Goal: Book appointment/travel/reservation

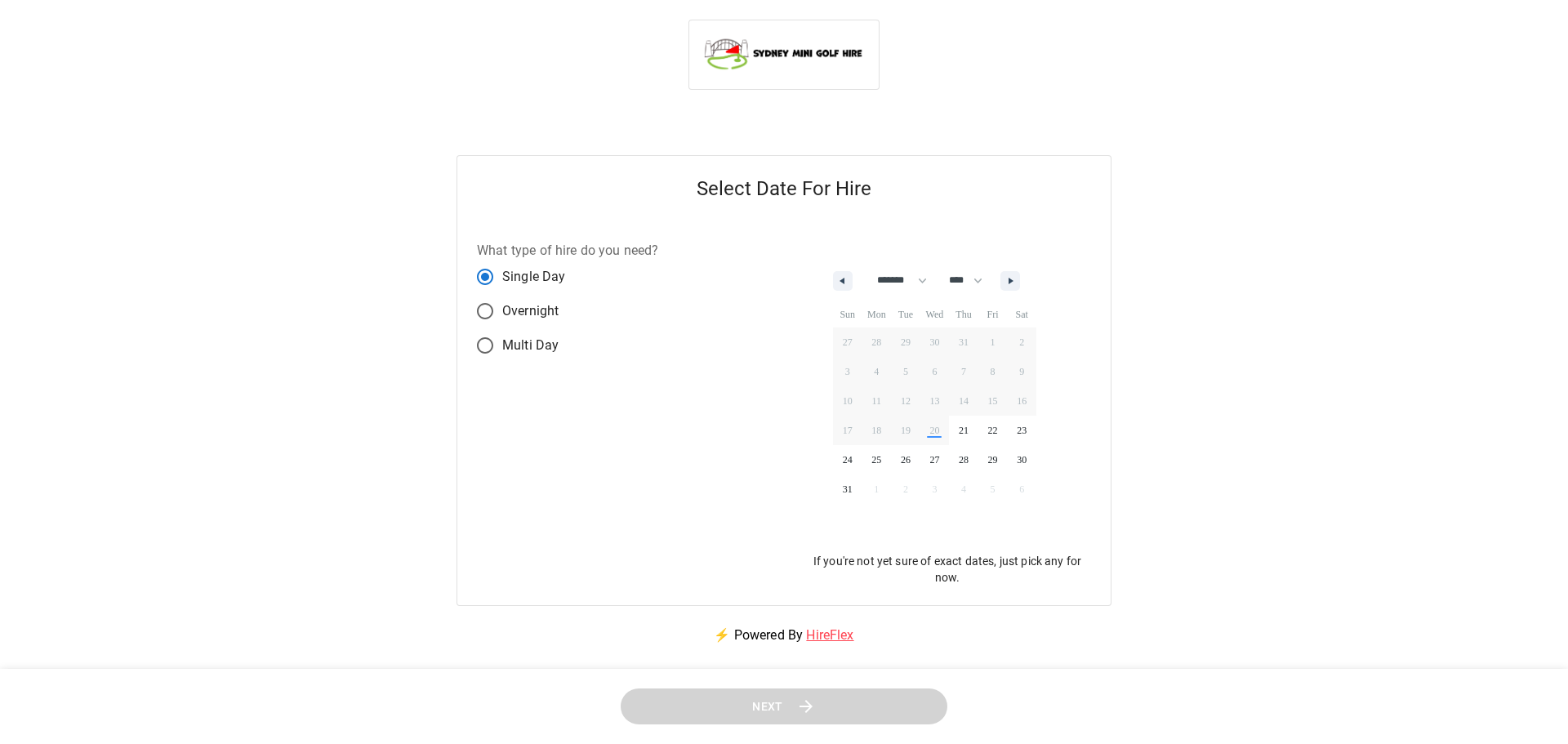
select select "*"
select select "****"
click at [1011, 285] on icon "button" at bounding box center [1006, 281] width 8 height 7
select select "*"
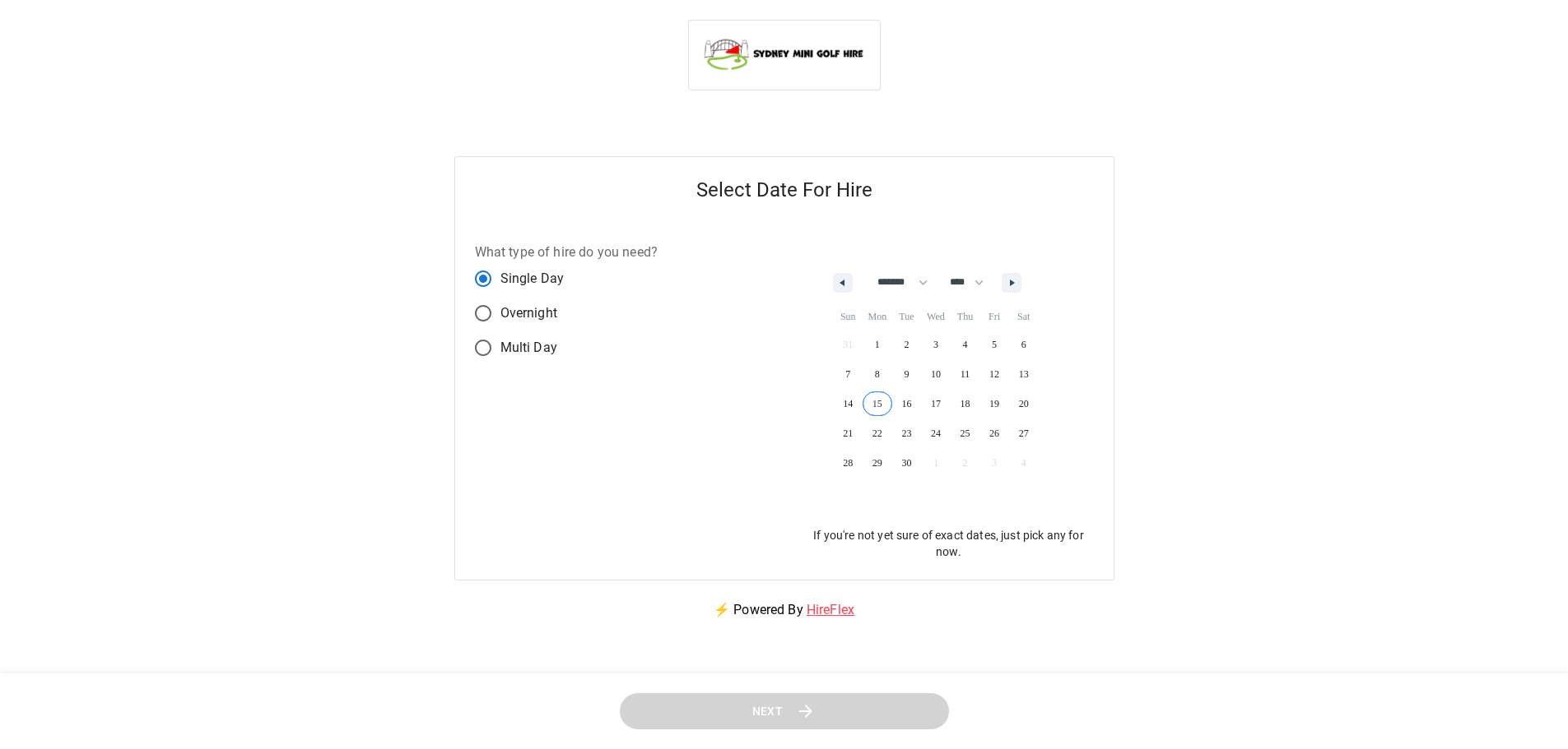
click at [878, 403] on span "15" at bounding box center [877, 404] width 30 height 22
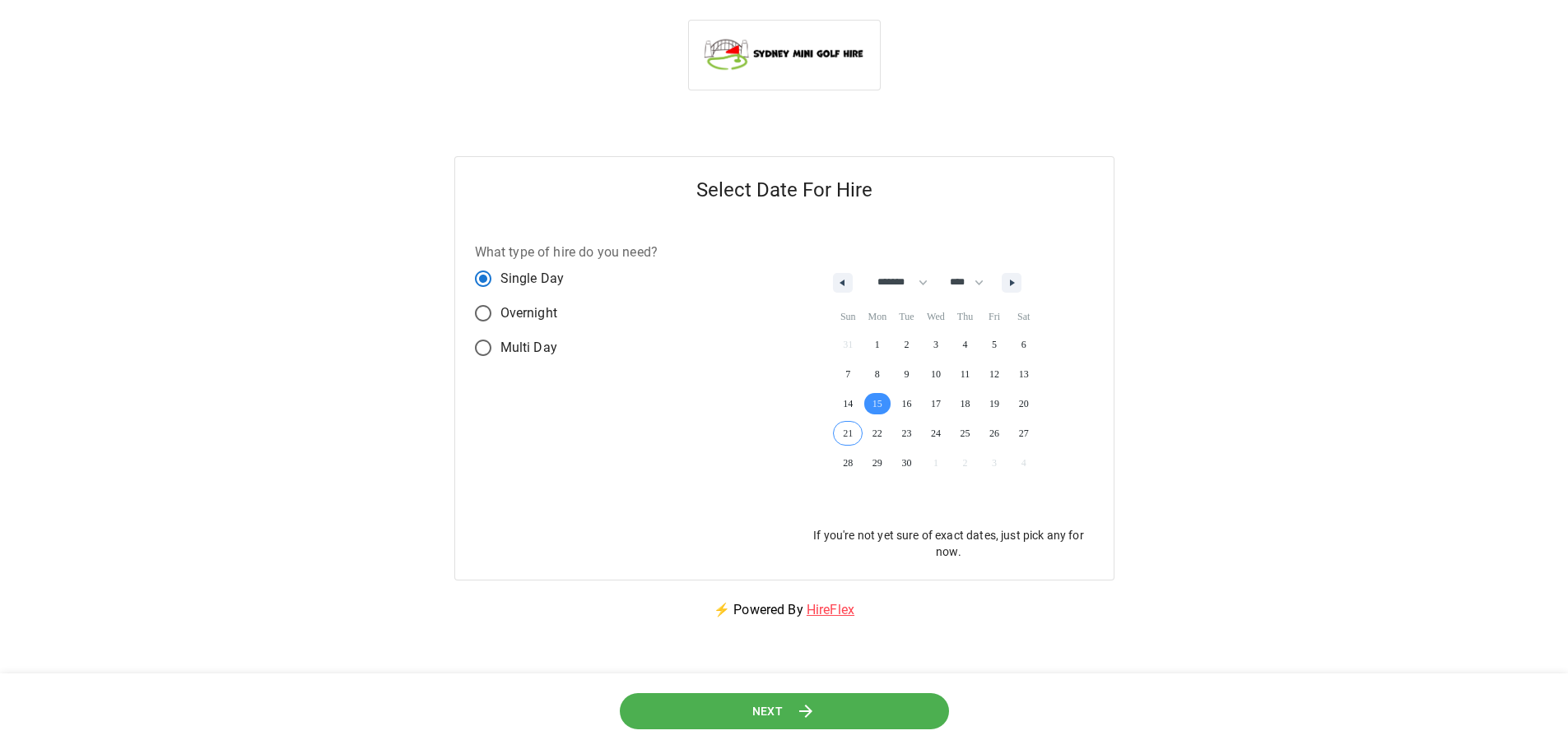
click at [724, 713] on button "Next" at bounding box center [783, 710] width 329 height 37
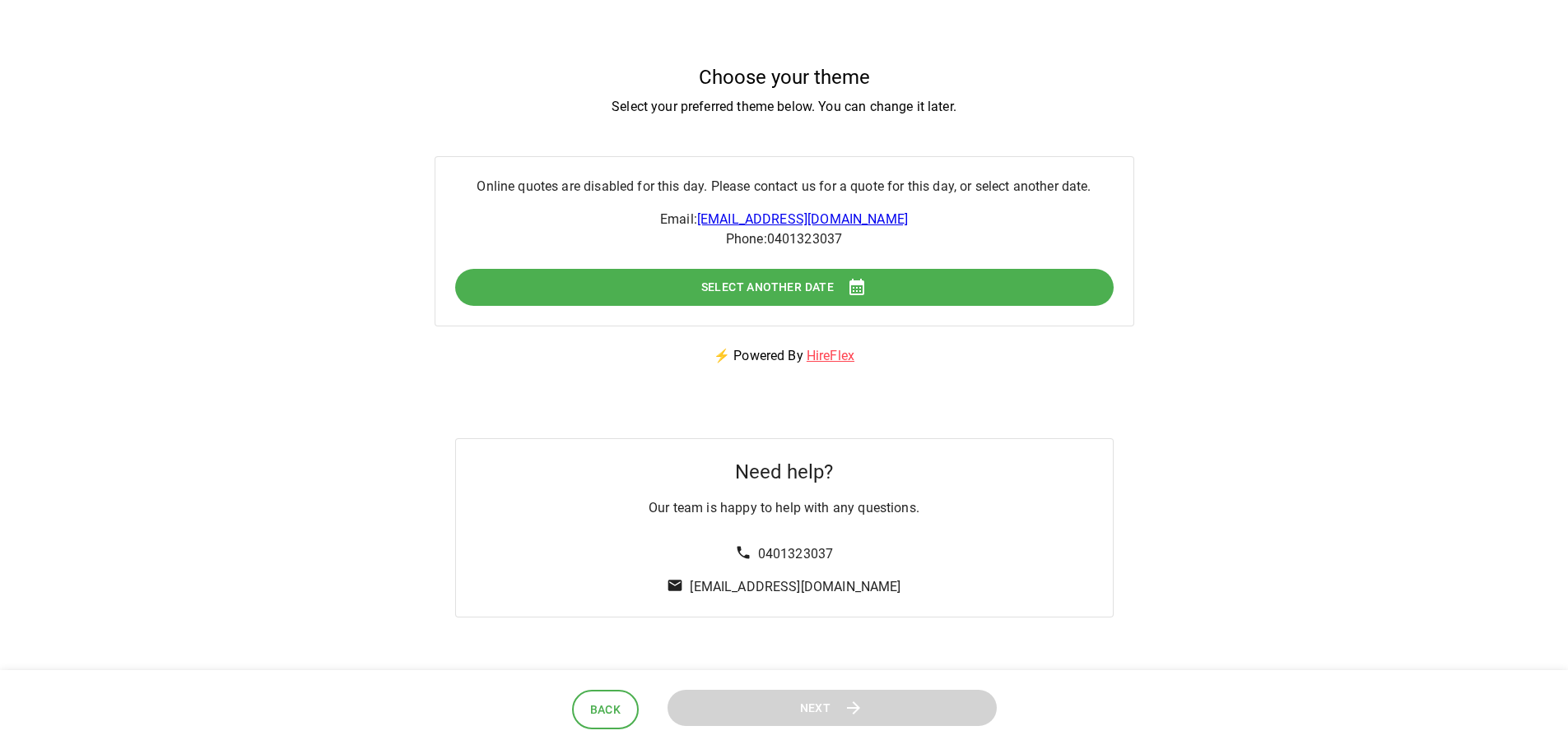
scroll to position [100, 0]
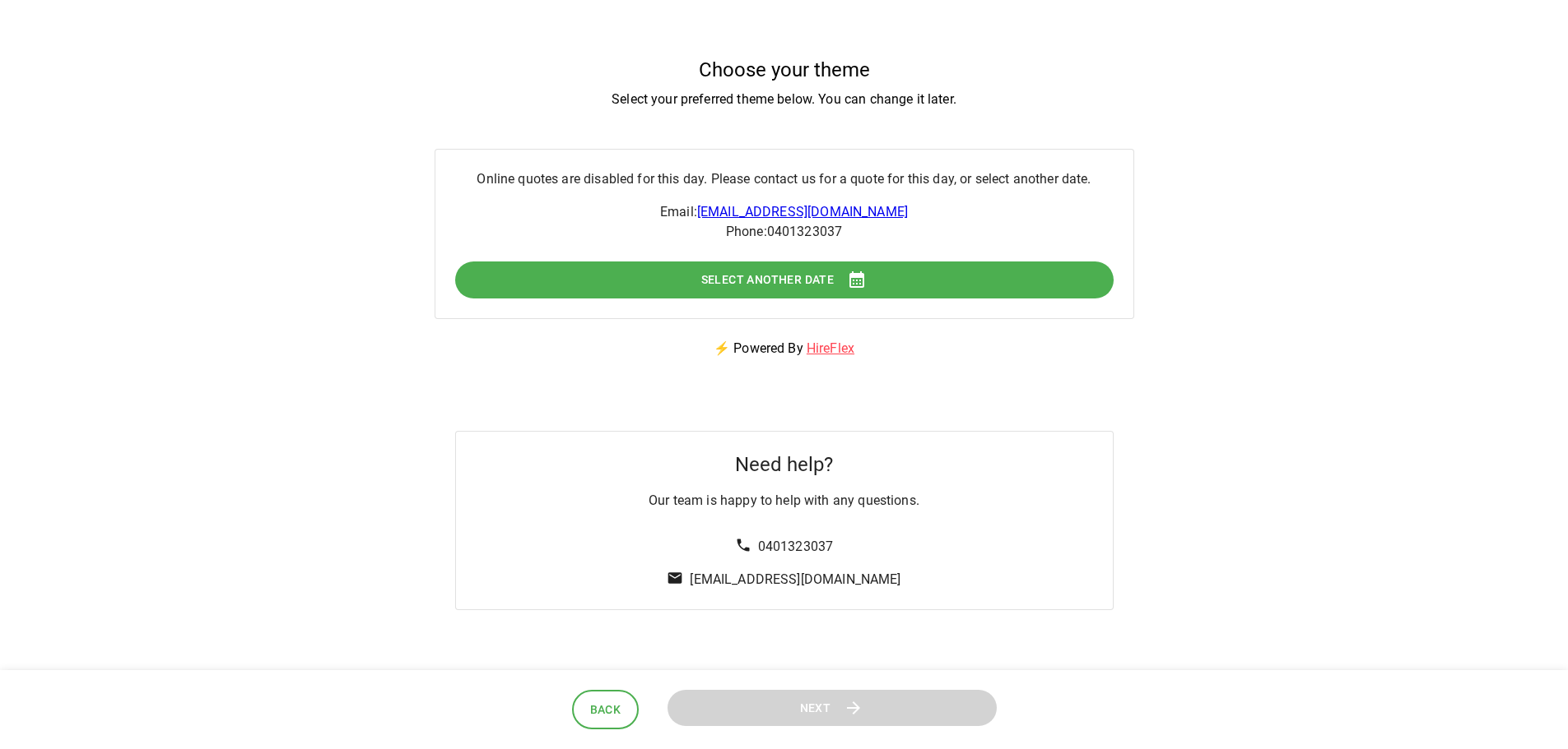
click at [766, 276] on span "Select Another Date" at bounding box center [767, 280] width 133 height 21
select select "*"
select select "****"
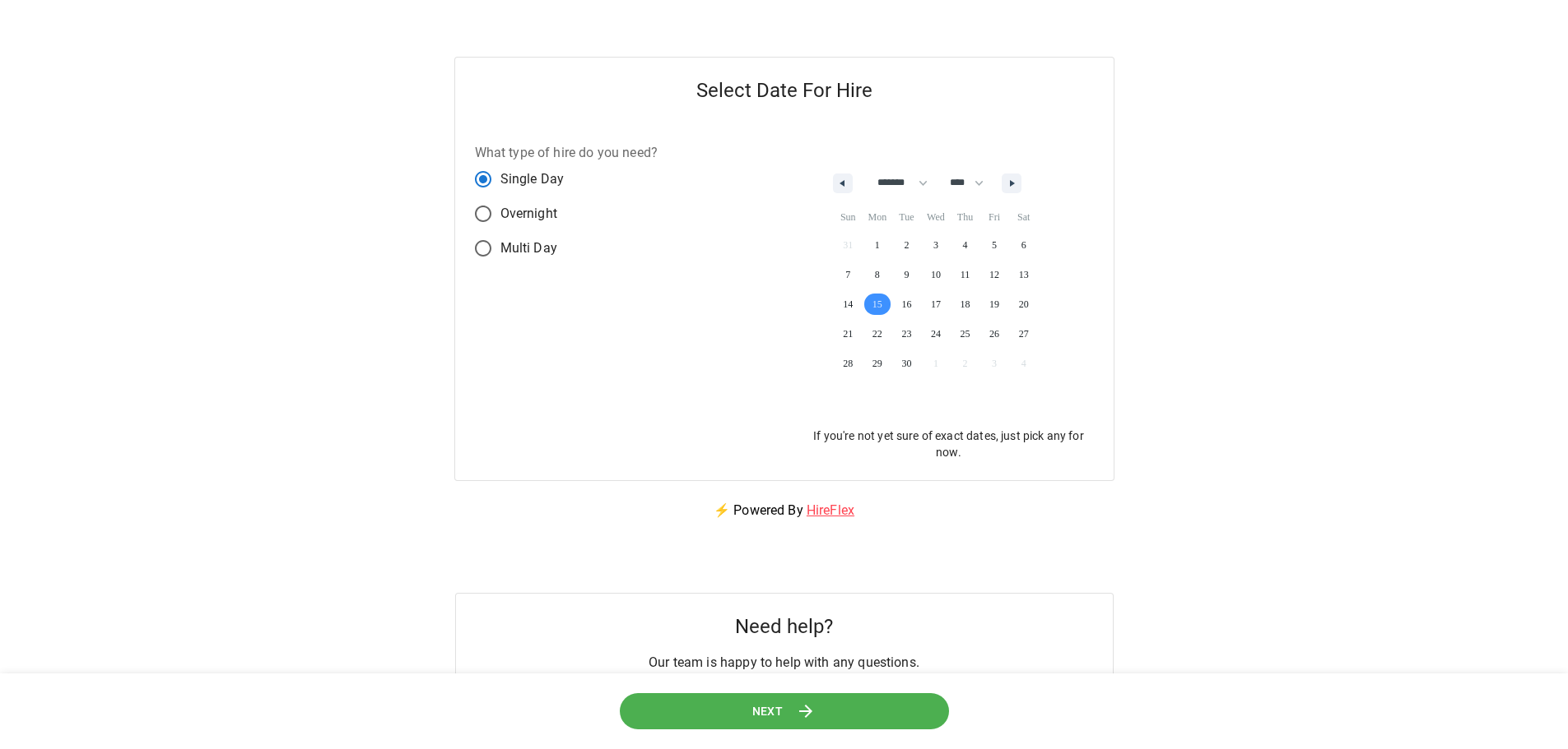
scroll to position [0, 0]
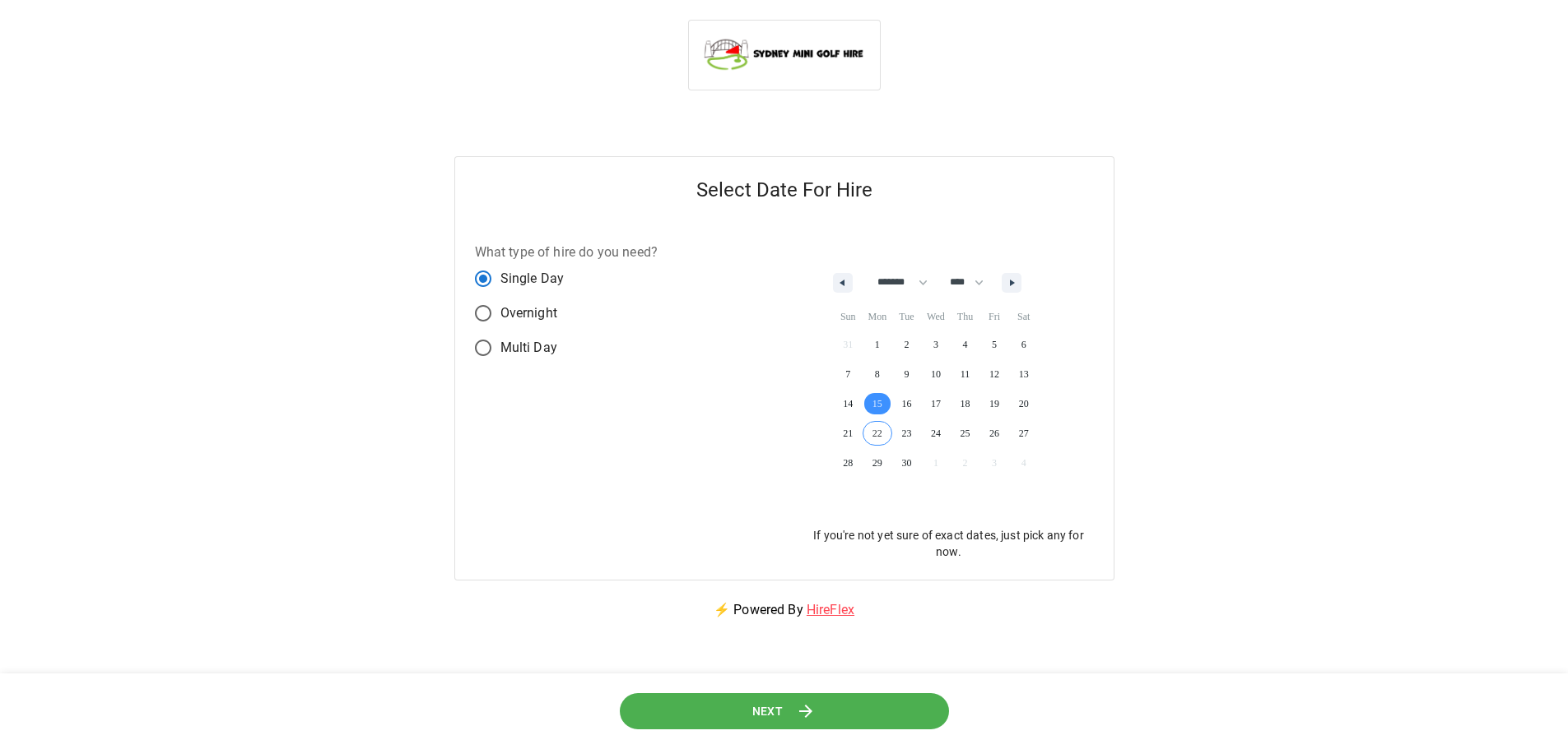
click at [797, 717] on icon at bounding box center [806, 711] width 20 height 20
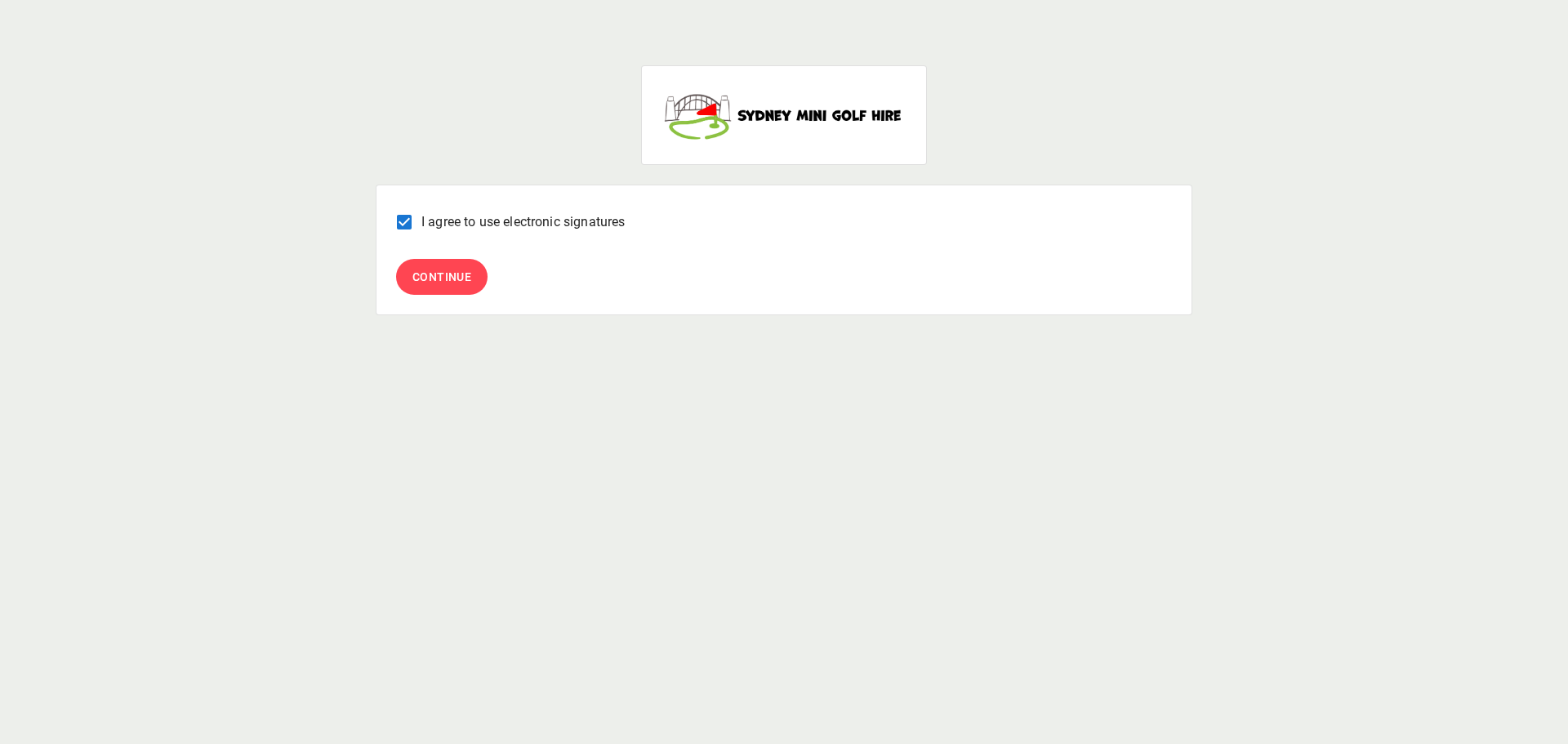
click at [431, 273] on span "Continue" at bounding box center [442, 277] width 59 height 21
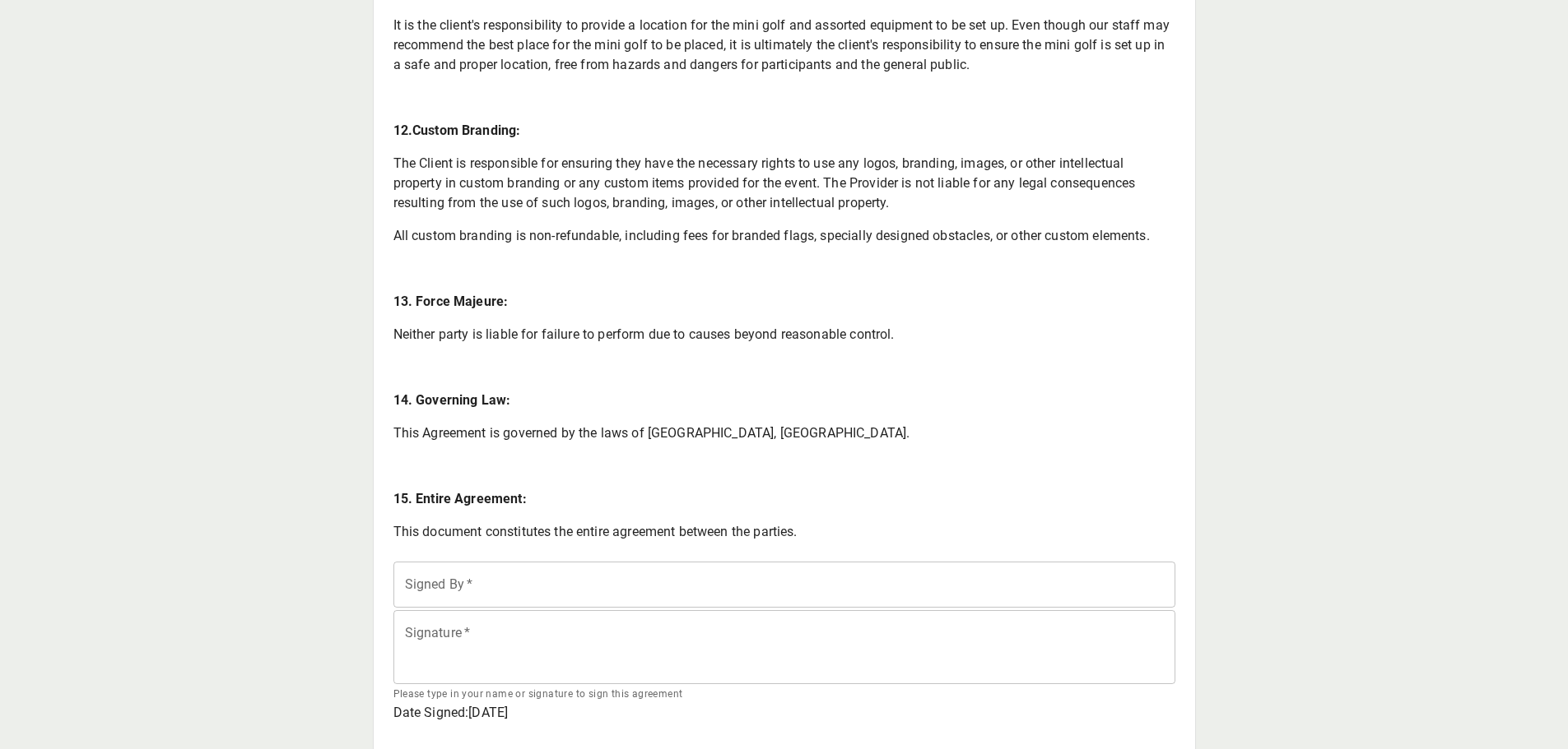
scroll to position [2660, 0]
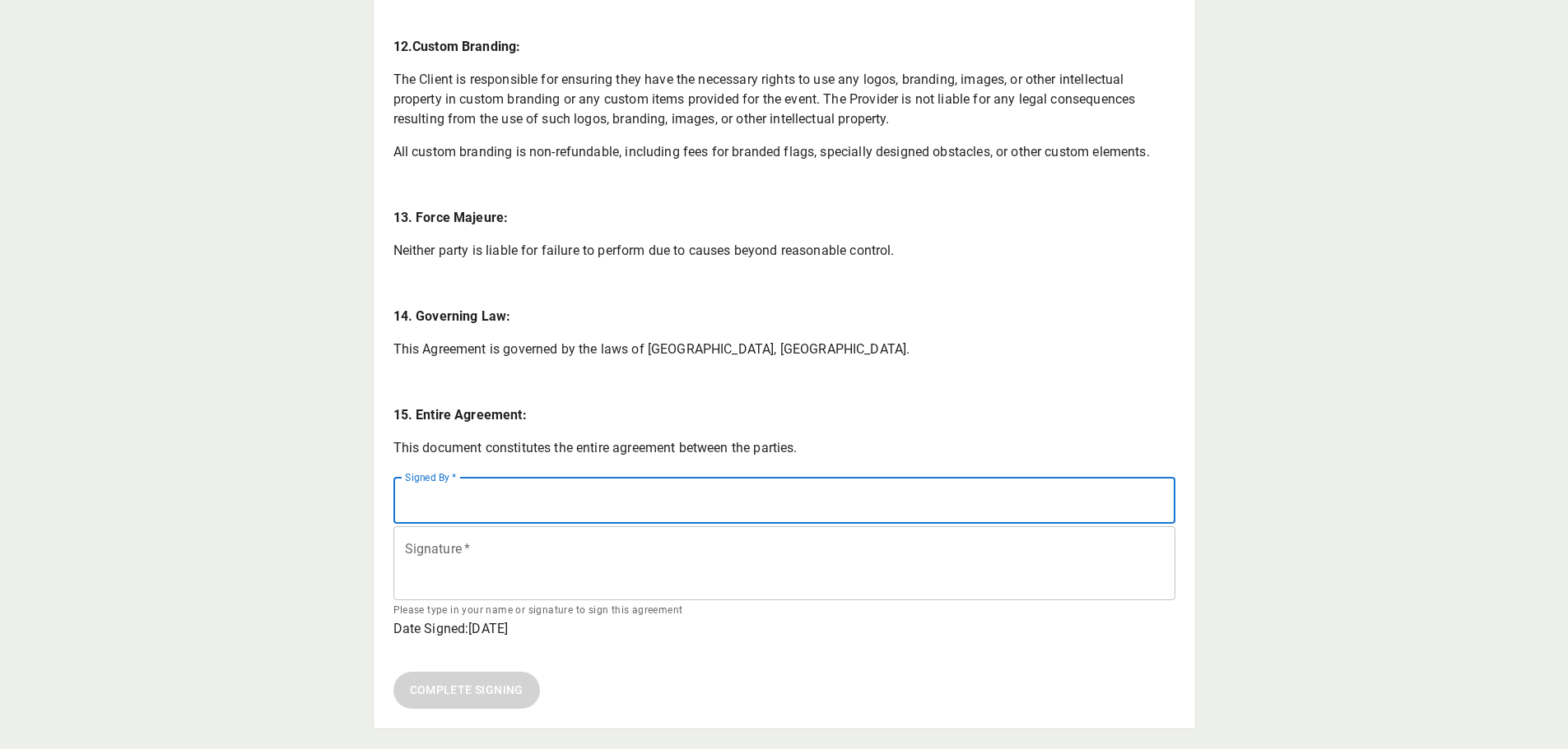
click at [461, 494] on input "Signed By   *" at bounding box center [784, 501] width 782 height 46
type input "**********"
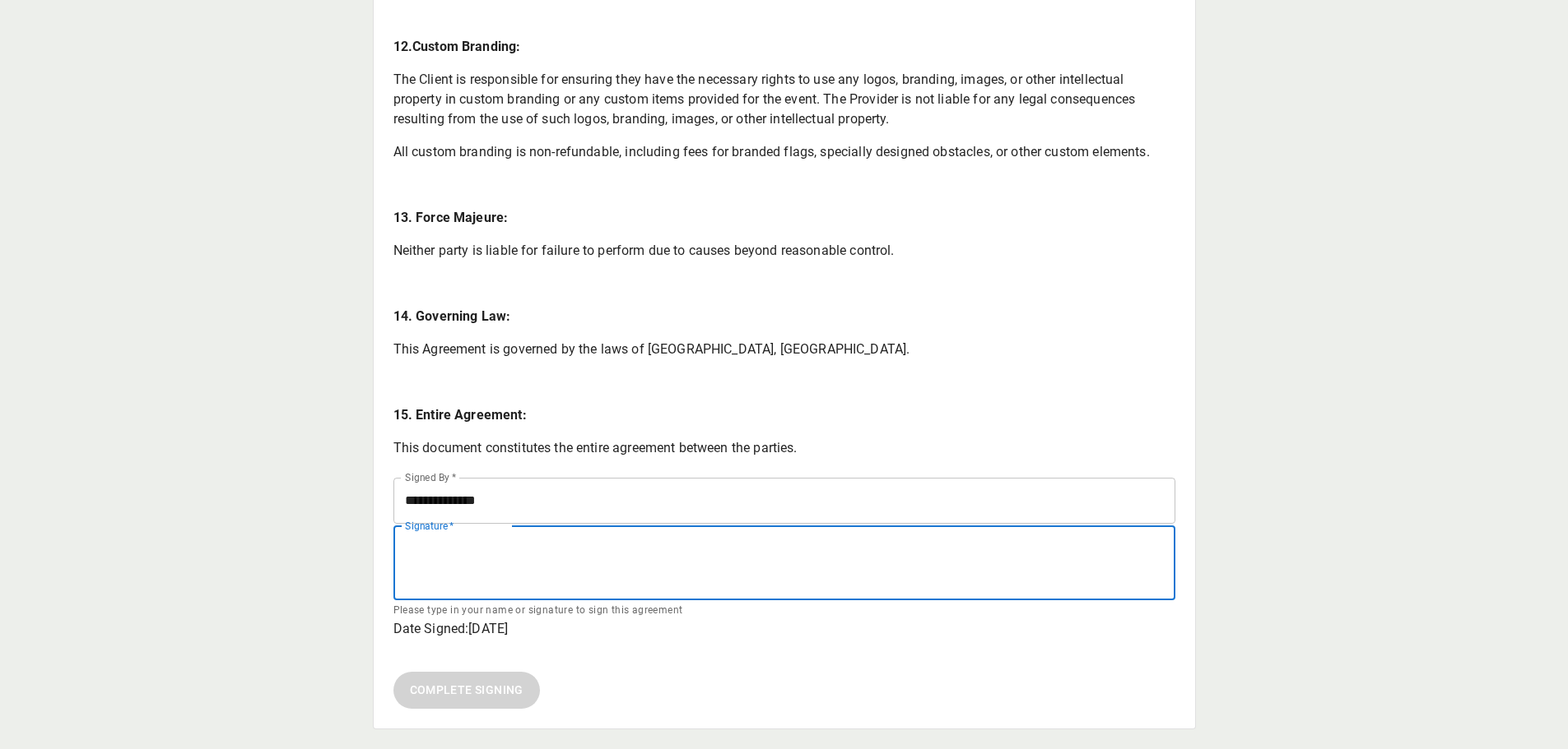
click at [418, 578] on input "Signature   *" at bounding box center [784, 564] width 782 height 75
type input "**********"
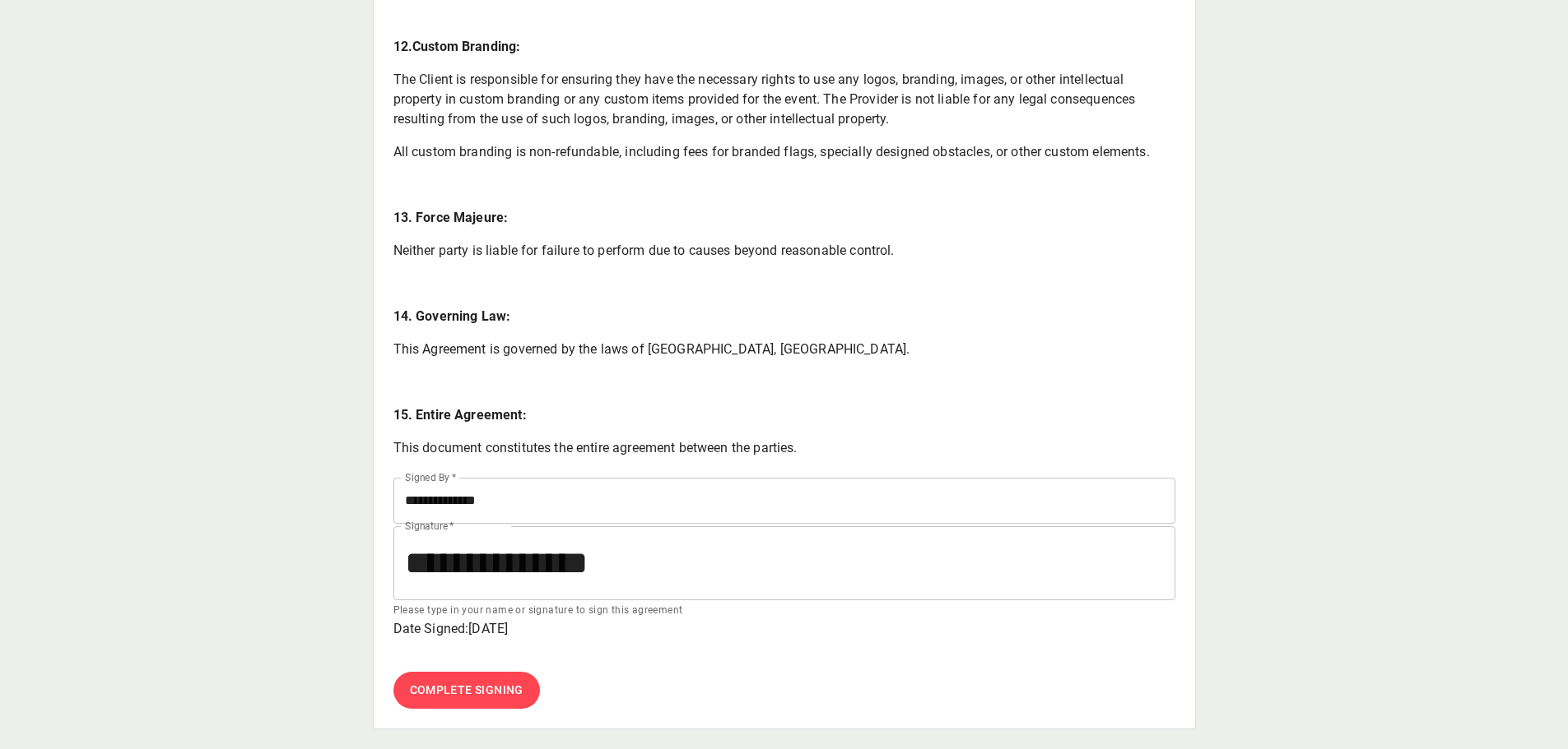
click at [477, 694] on span "Complete Signing" at bounding box center [467, 690] width 117 height 21
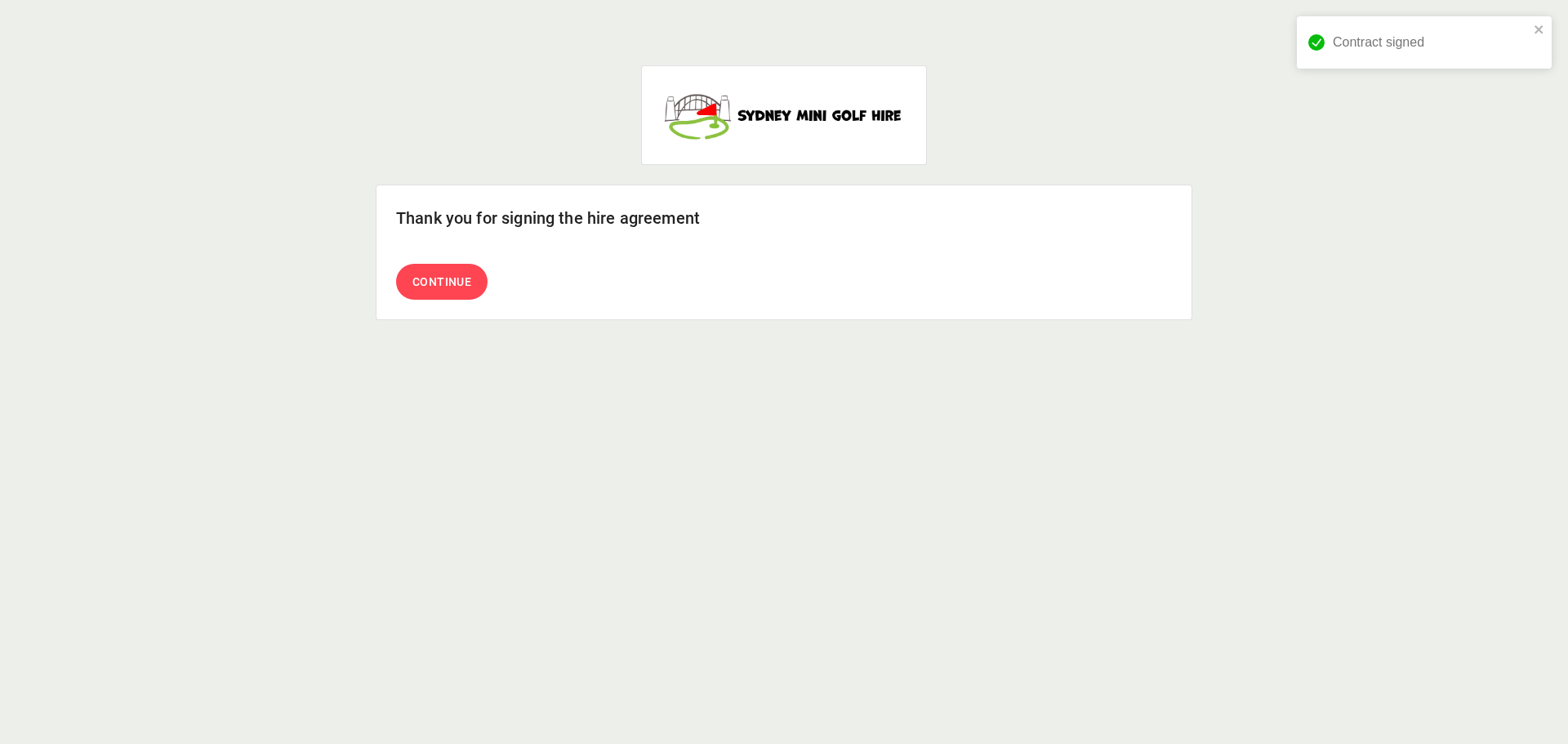
click at [463, 289] on span "Continue" at bounding box center [442, 282] width 59 height 21
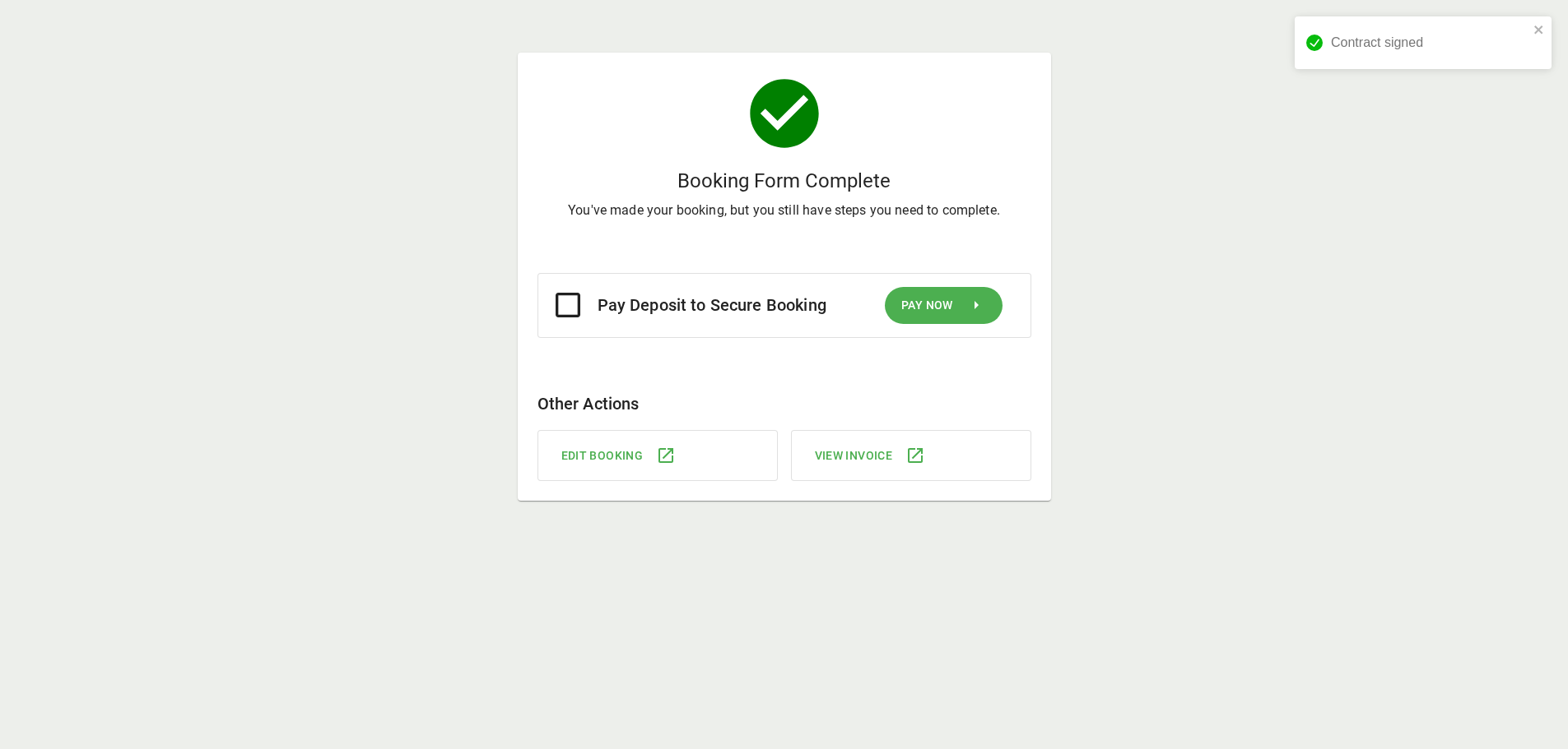
click at [674, 306] on h6 "Pay Deposit to Secure Booking" at bounding box center [711, 304] width 228 height 27
click at [957, 296] on button "Pay Now" at bounding box center [943, 304] width 118 height 37
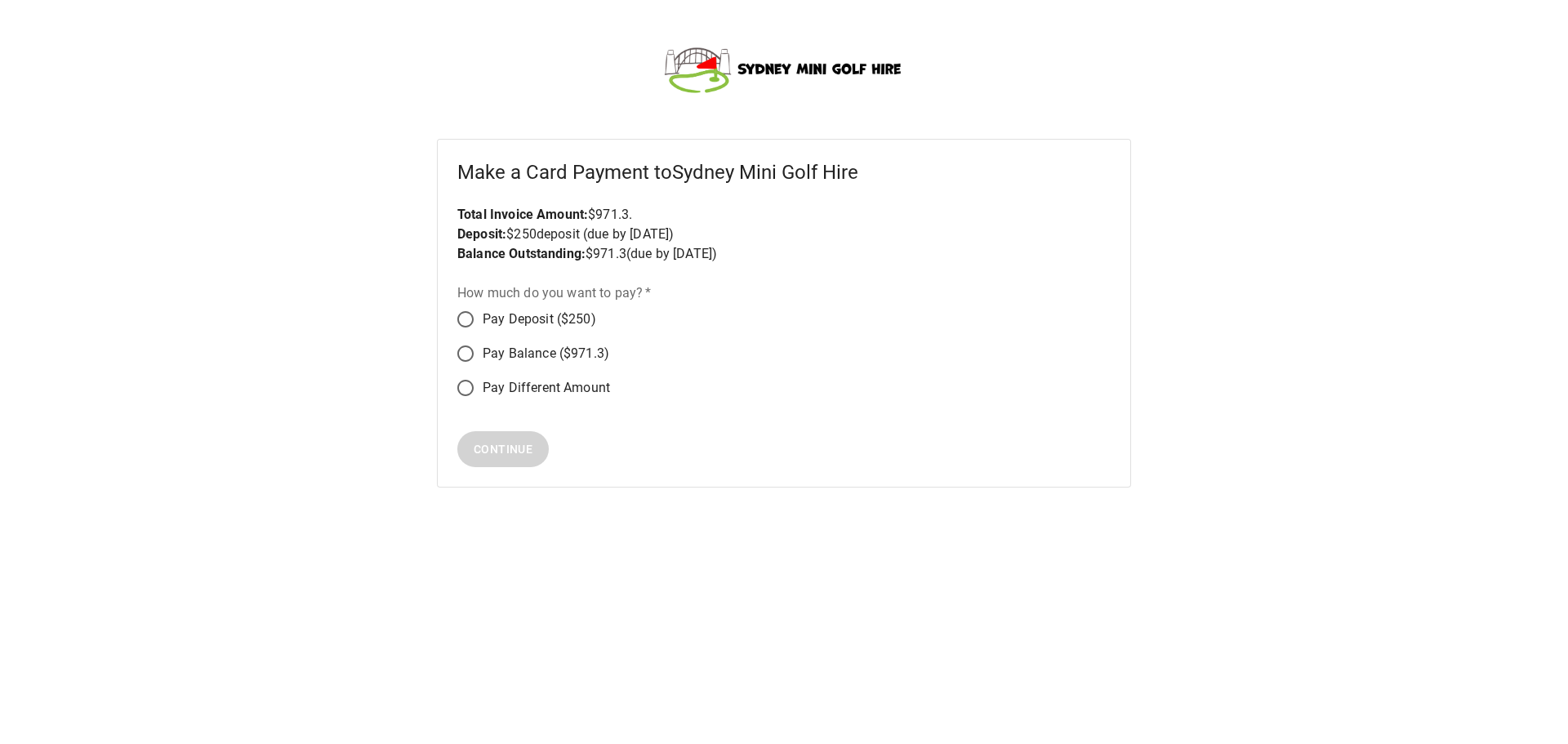
click at [497, 347] on span "Pay Balance ($971.3)" at bounding box center [546, 353] width 127 height 20
click at [500, 440] on span "Continue" at bounding box center [503, 450] width 59 height 21
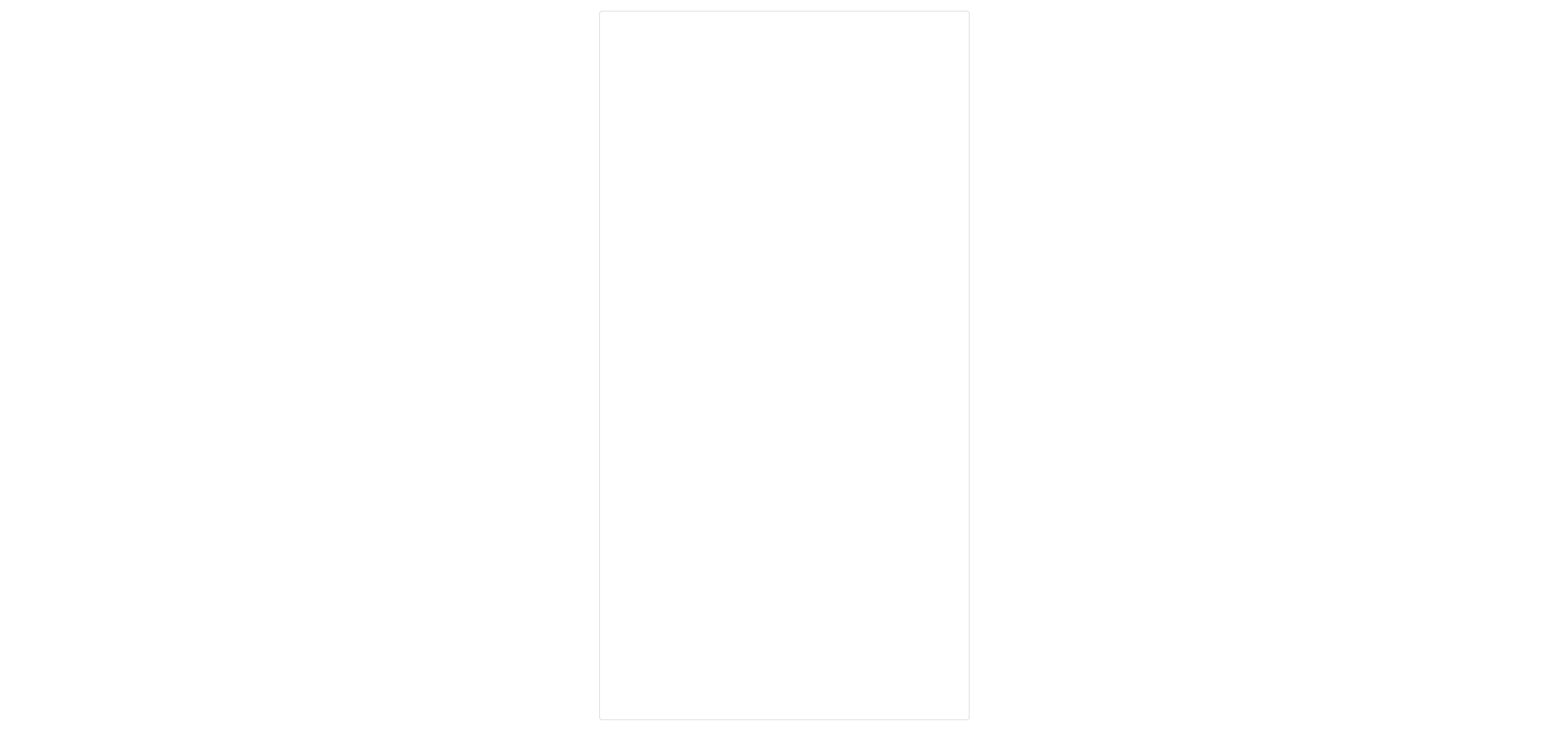
scroll to position [139, 0]
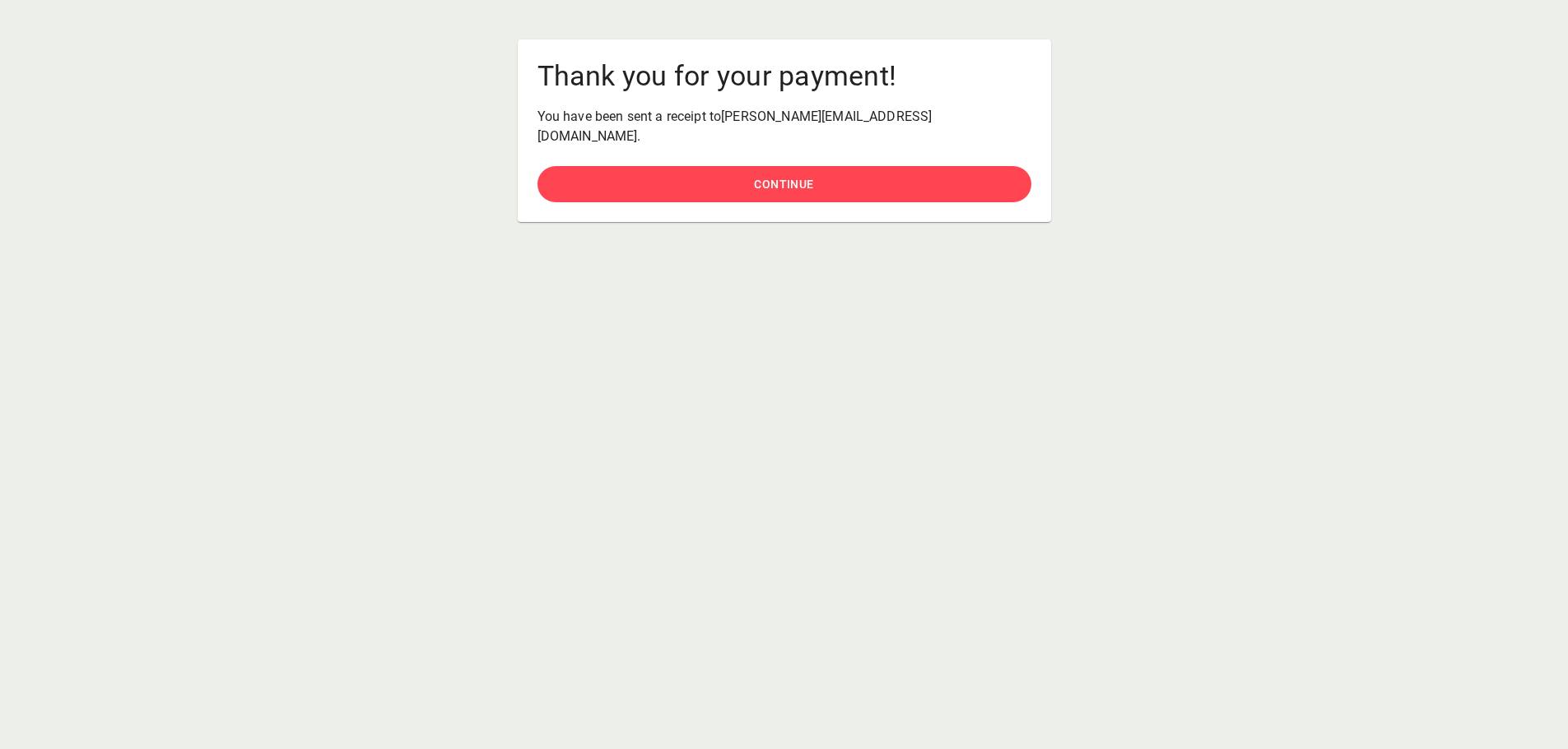
click at [728, 170] on button "Continue" at bounding box center [783, 184] width 493 height 37
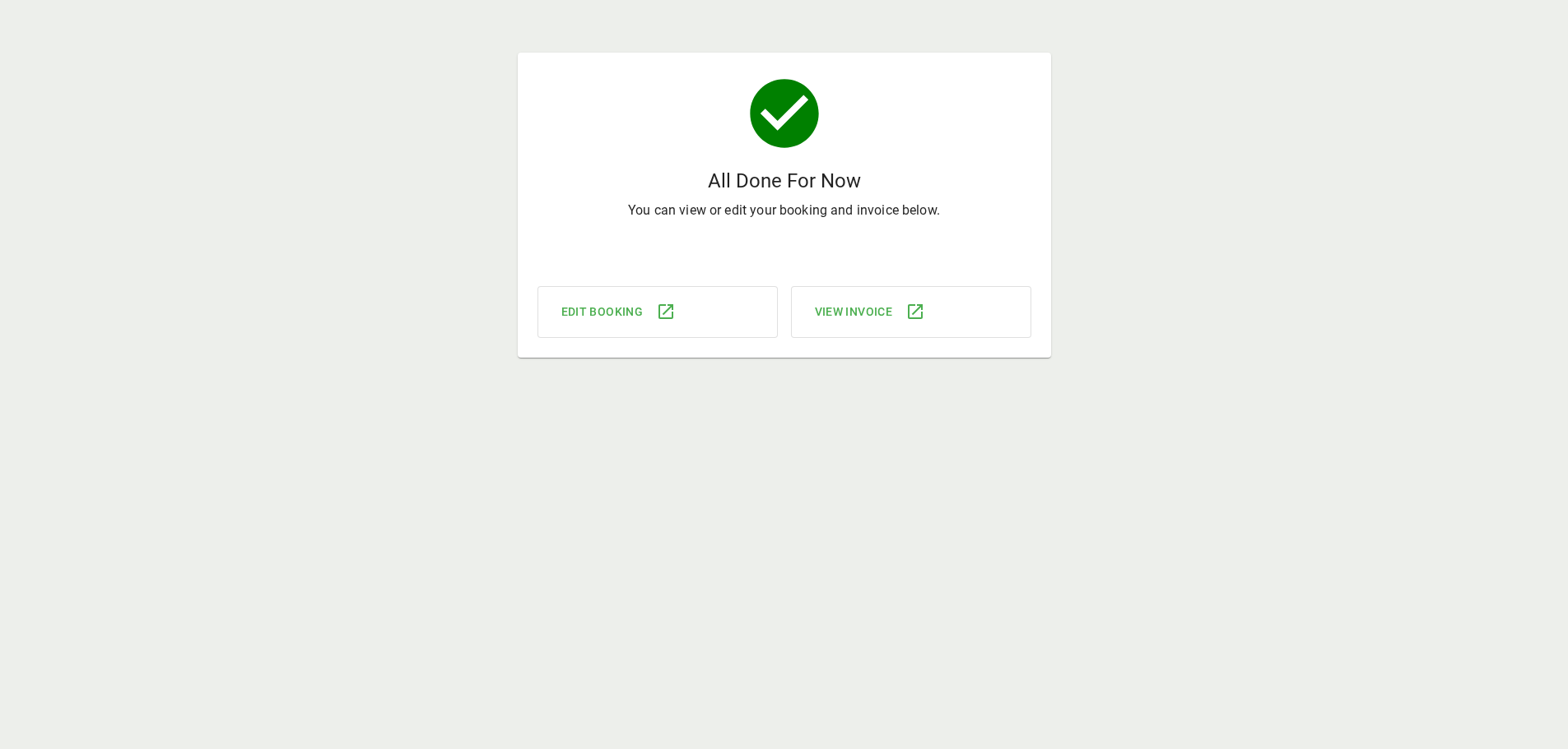
click at [861, 316] on span "View Invoice" at bounding box center [853, 311] width 78 height 21
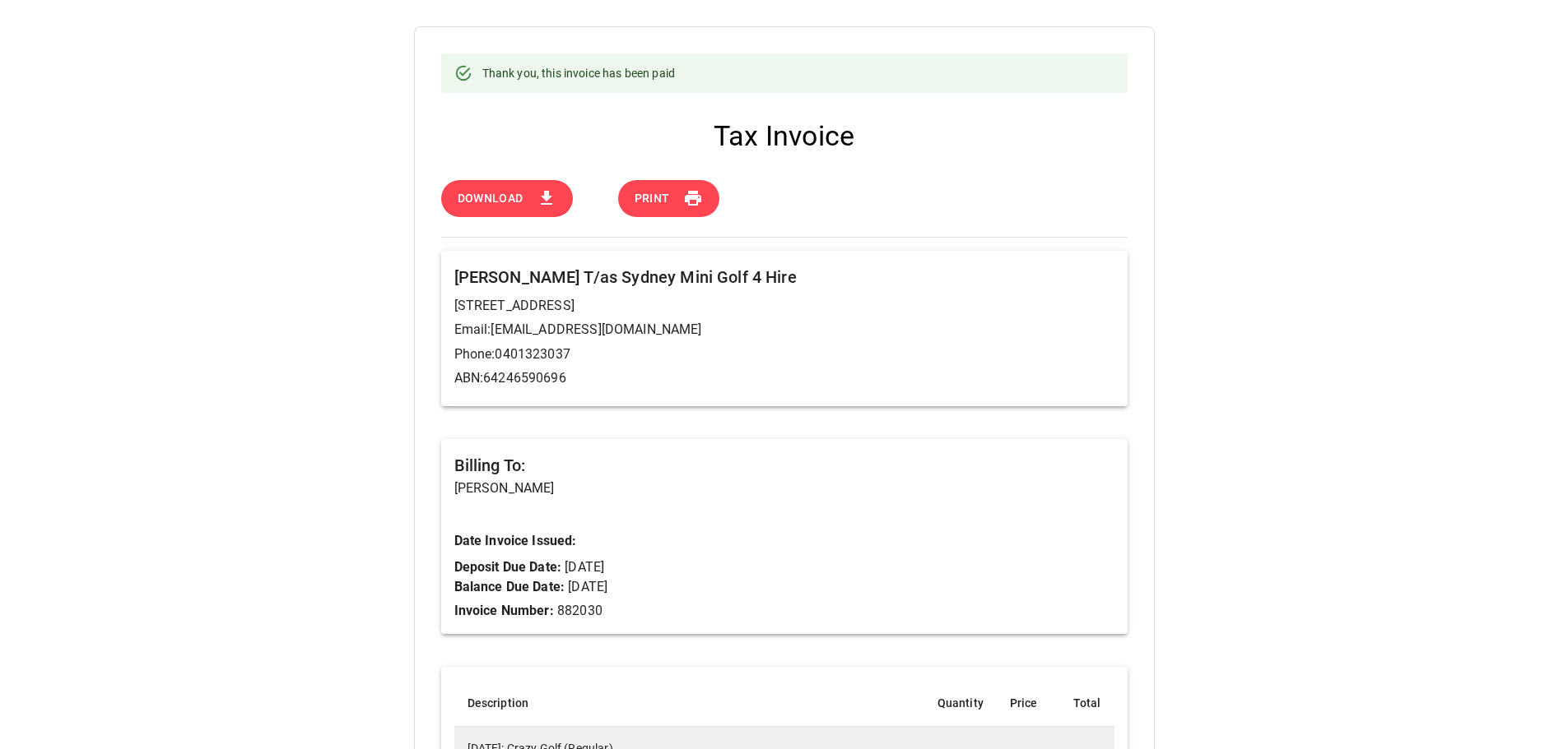
click at [542, 195] on icon at bounding box center [547, 199] width 20 height 20
